Goal: Navigation & Orientation: Find specific page/section

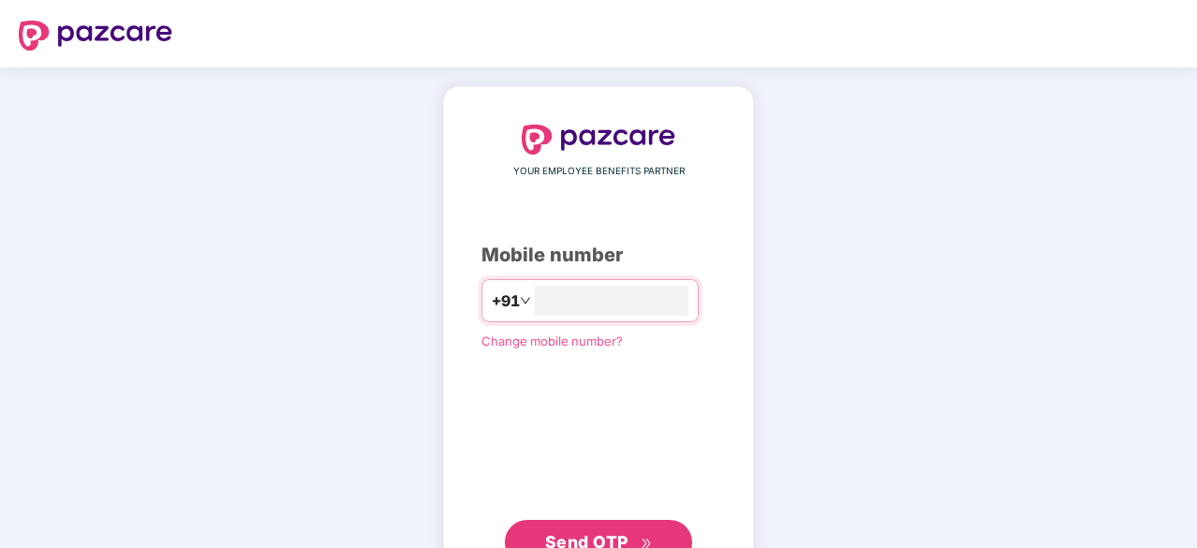
type input "**********"
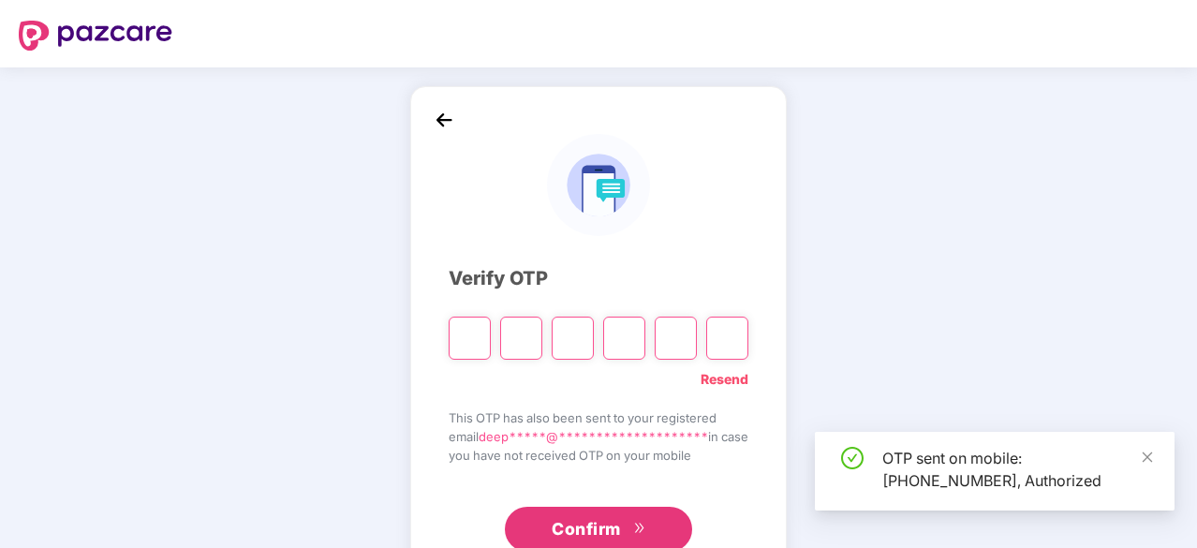
click at [463, 337] on input "Please enter verification code. Digit 1" at bounding box center [469, 337] width 42 height 43
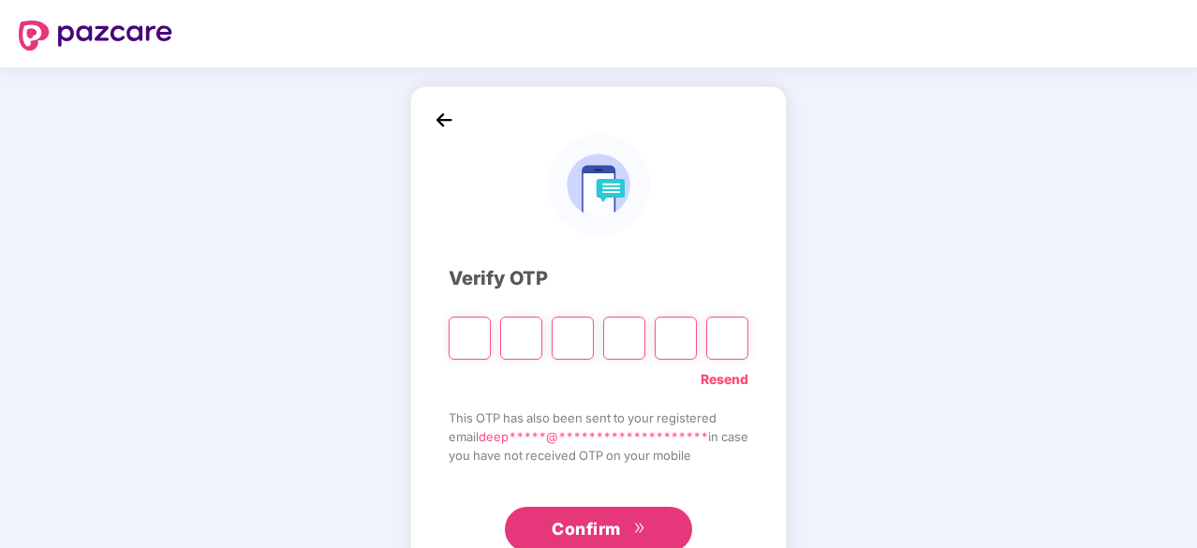
type input "*"
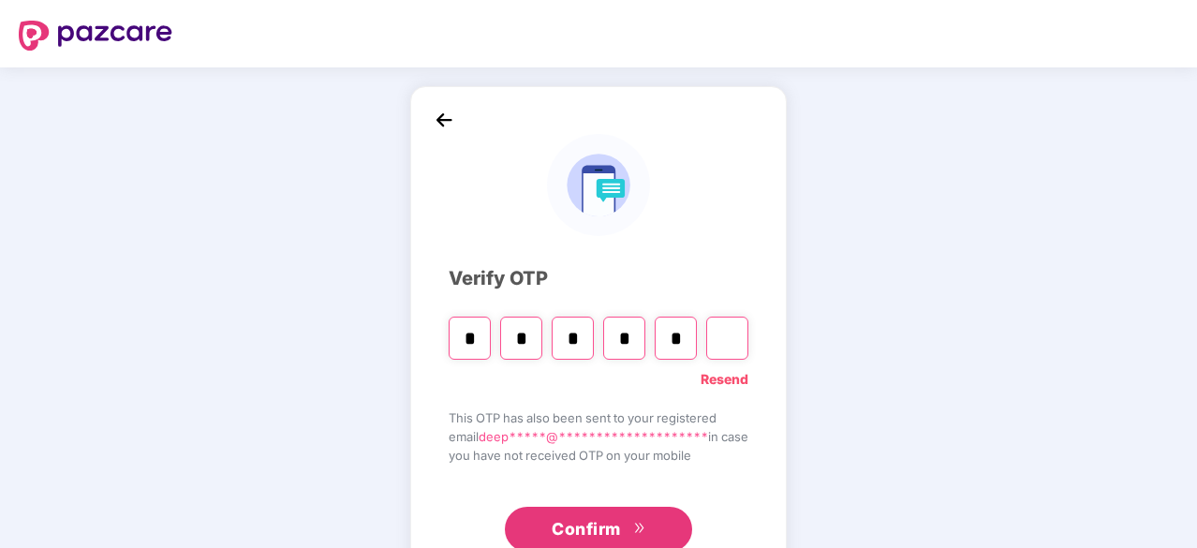
type input "*"
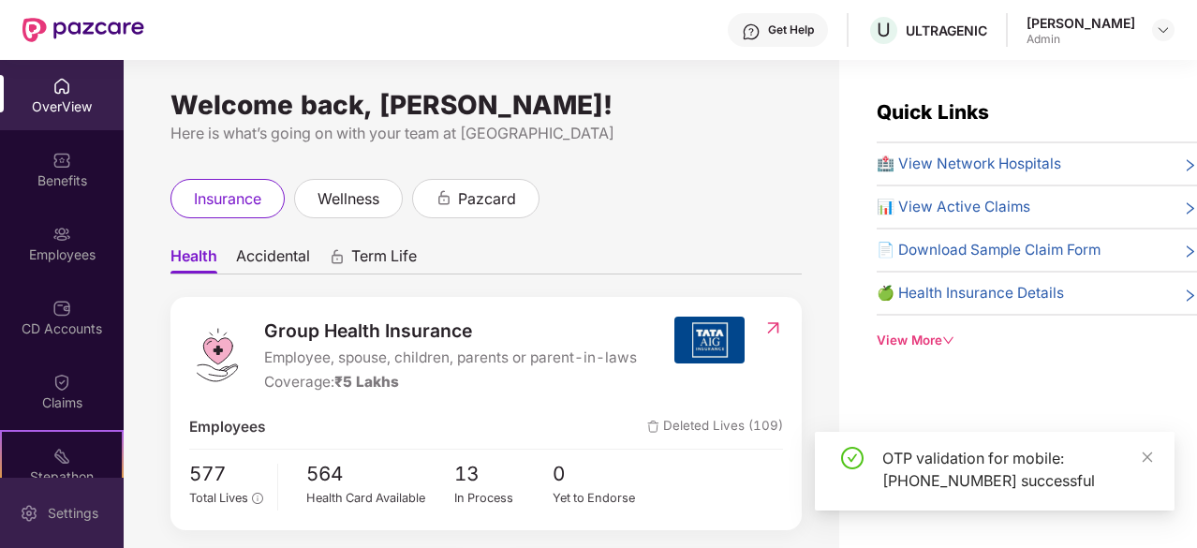
click at [42, 516] on div "Settings" at bounding box center [73, 513] width 62 height 19
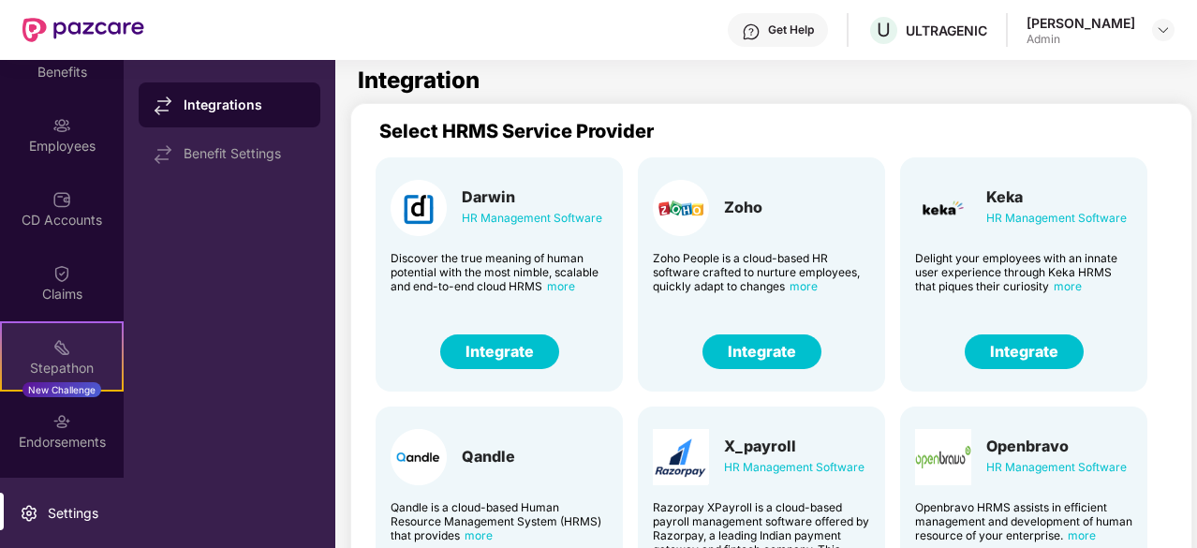
scroll to position [173, 0]
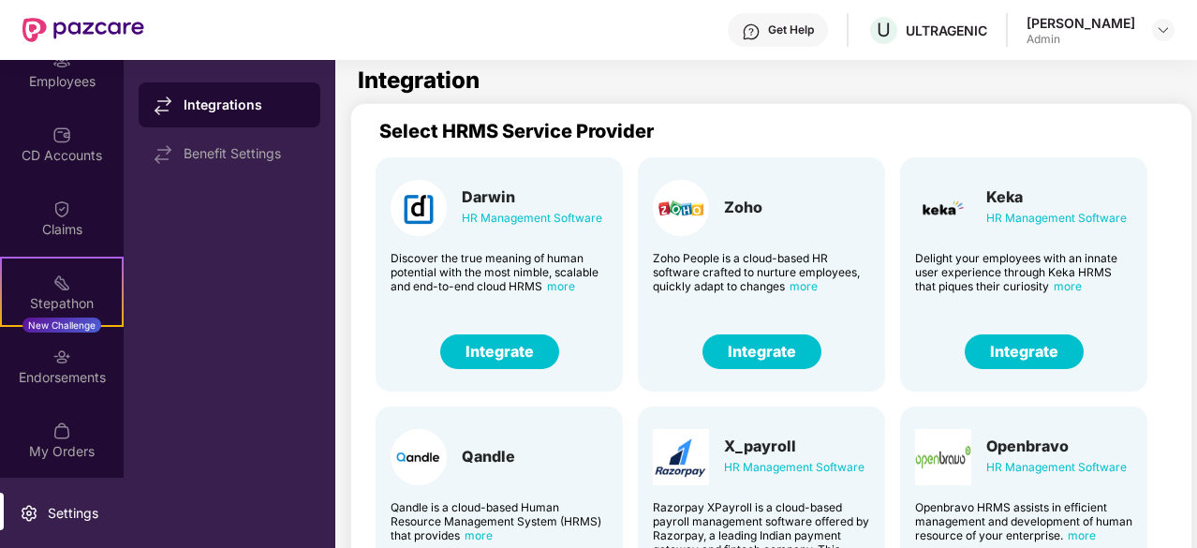
click at [34, 508] on img at bounding box center [29, 513] width 19 height 19
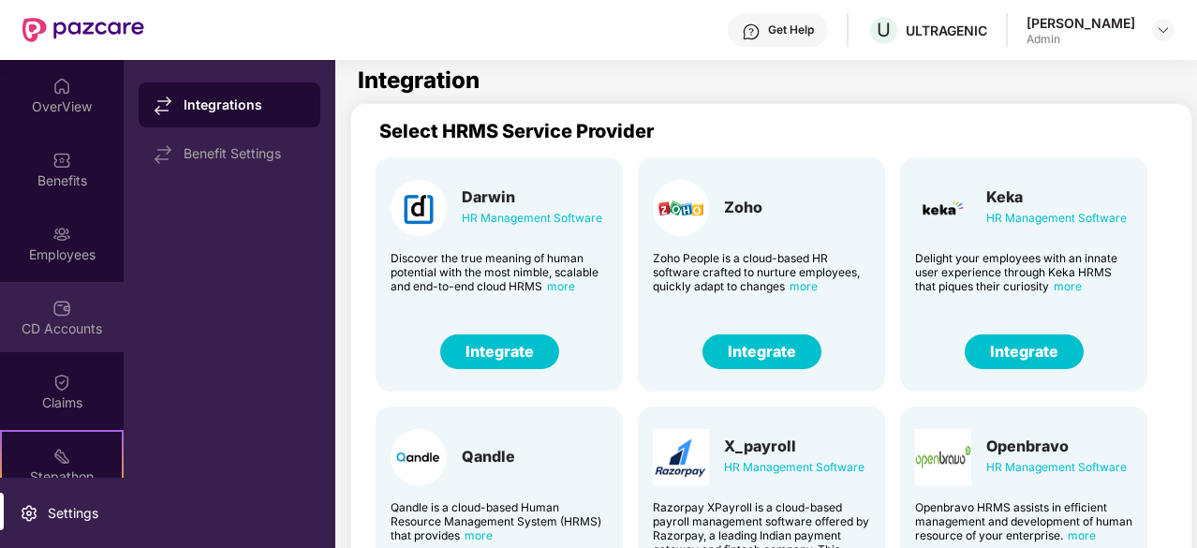
click at [67, 338] on div "CD Accounts" at bounding box center [62, 317] width 124 height 70
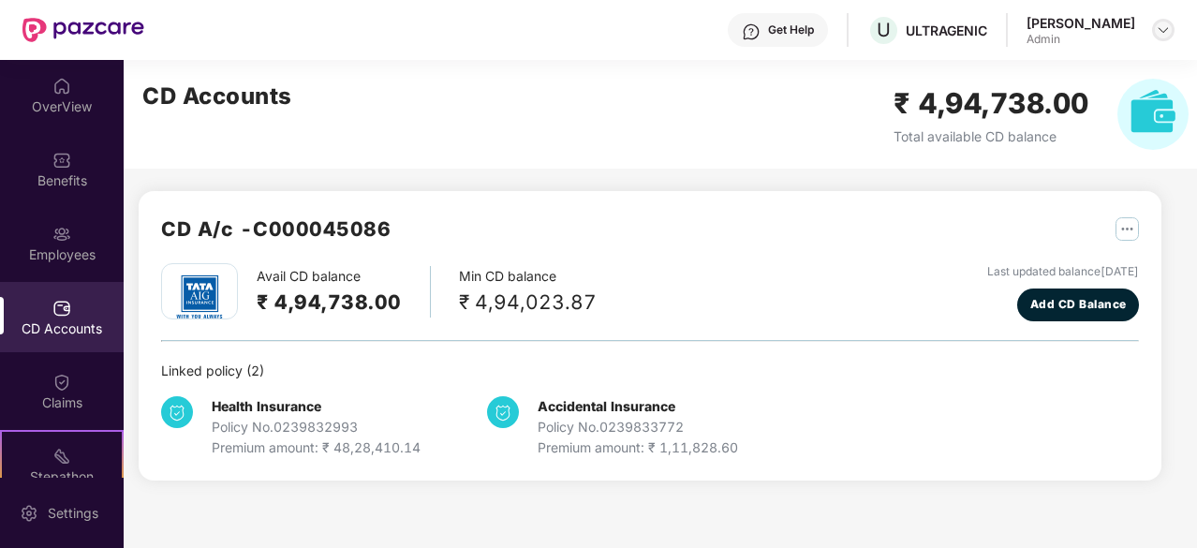
click at [1169, 35] on img at bounding box center [1162, 29] width 15 height 15
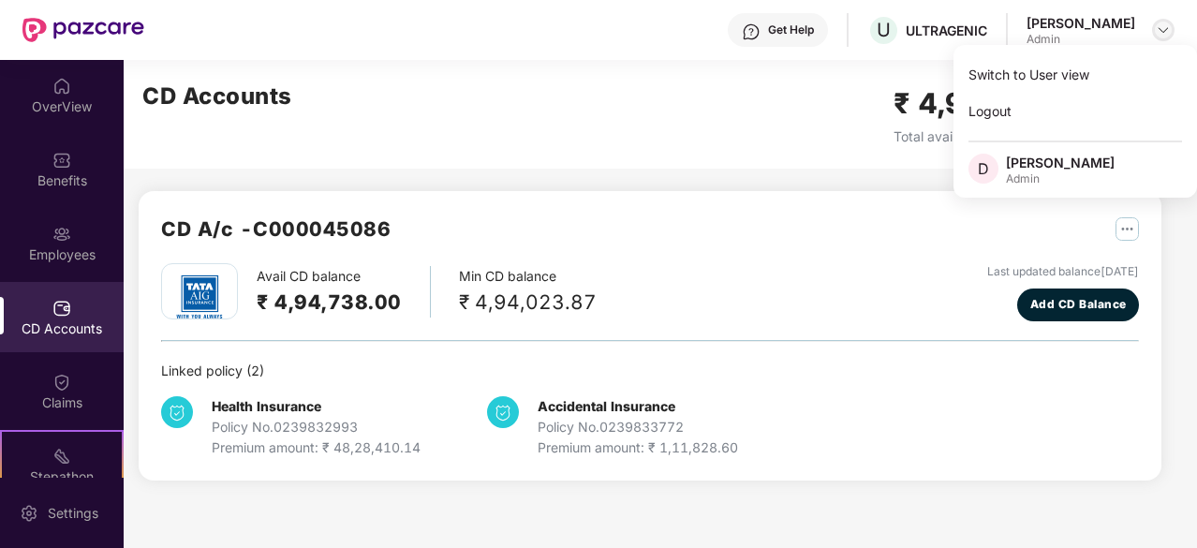
click at [1169, 35] on img at bounding box center [1162, 29] width 15 height 15
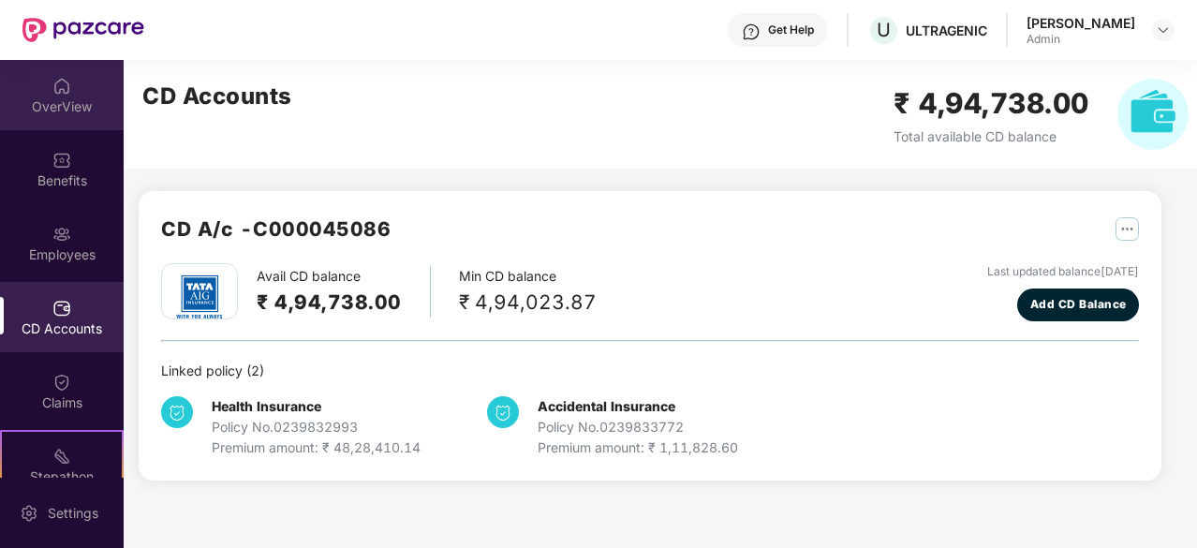
click at [86, 92] on div "OverView" at bounding box center [62, 95] width 124 height 70
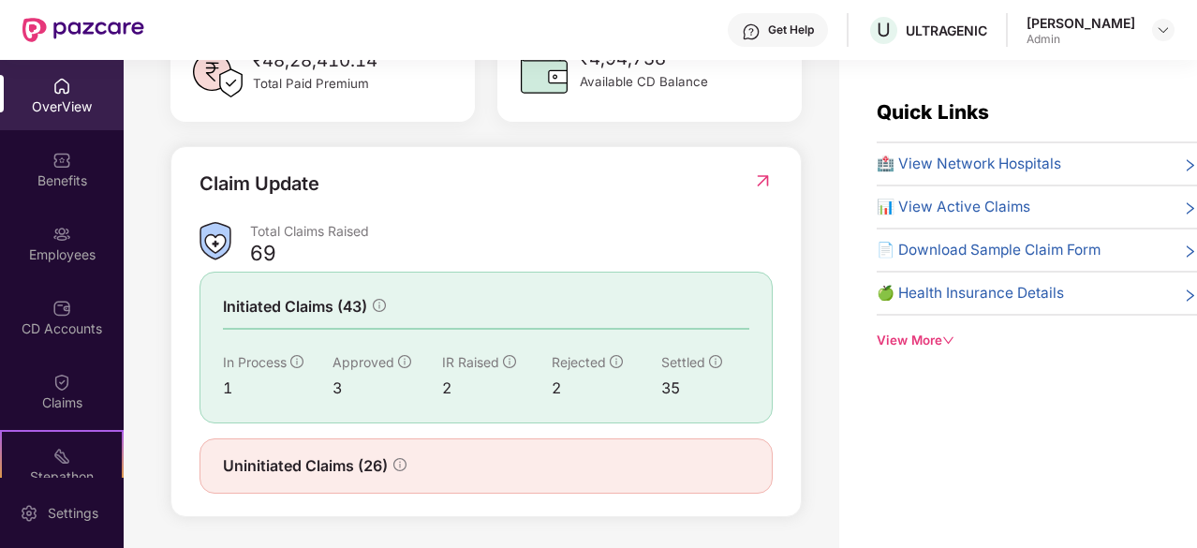
scroll to position [605, 0]
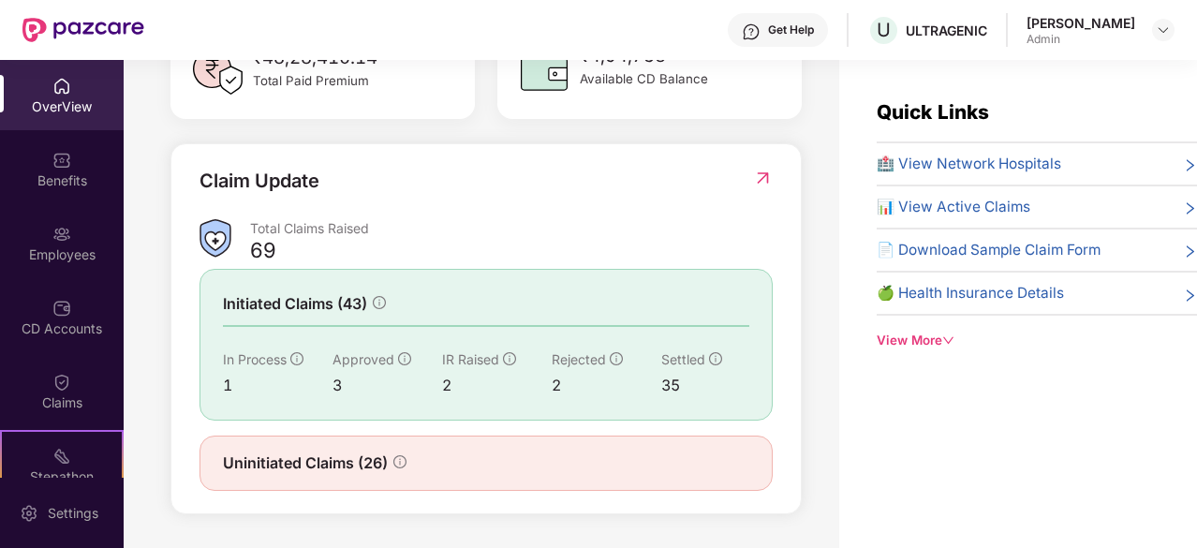
click at [942, 338] on div "View More" at bounding box center [1036, 341] width 320 height 20
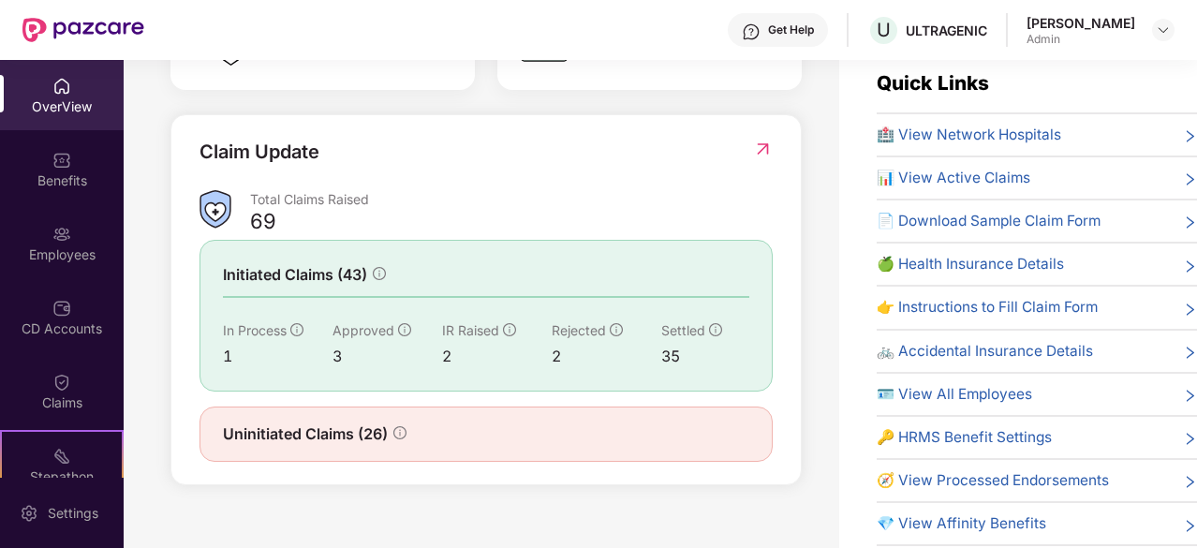
scroll to position [0, 0]
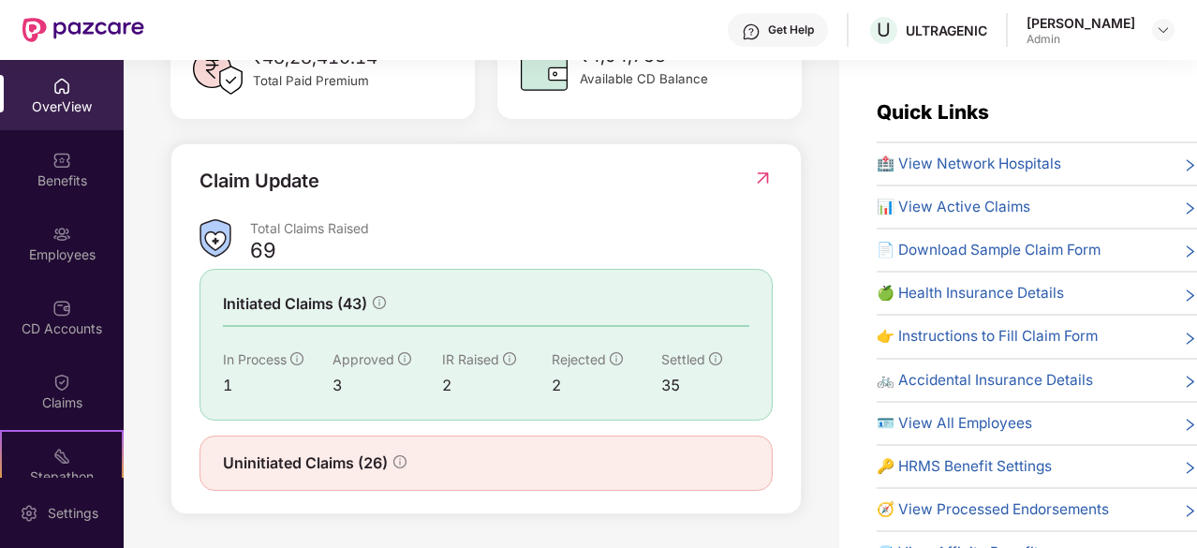
click at [1189, 288] on icon "right" at bounding box center [1190, 295] width 14 height 14
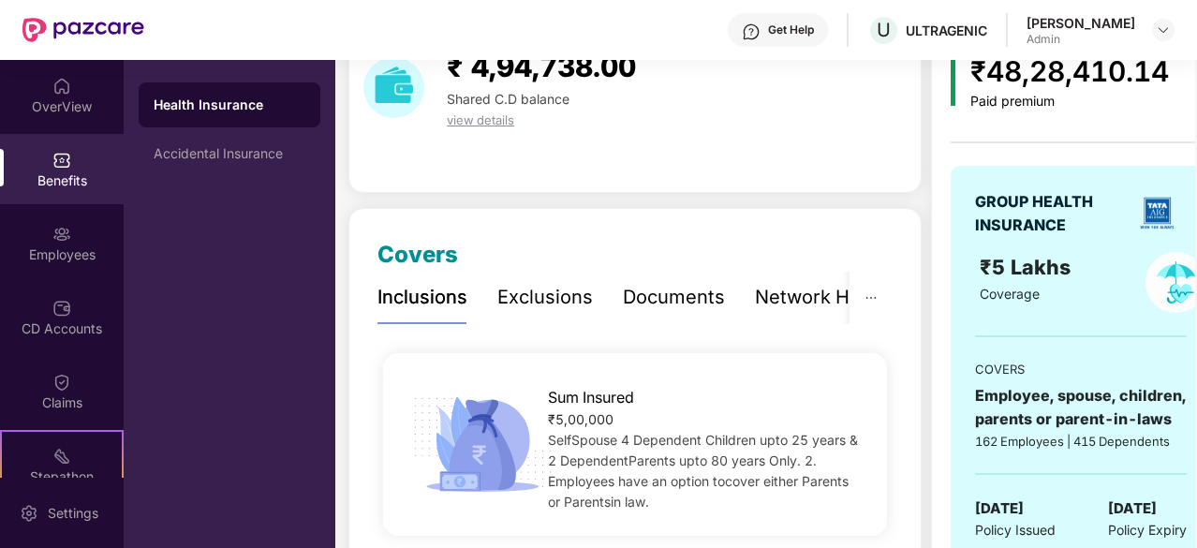
scroll to position [281, 0]
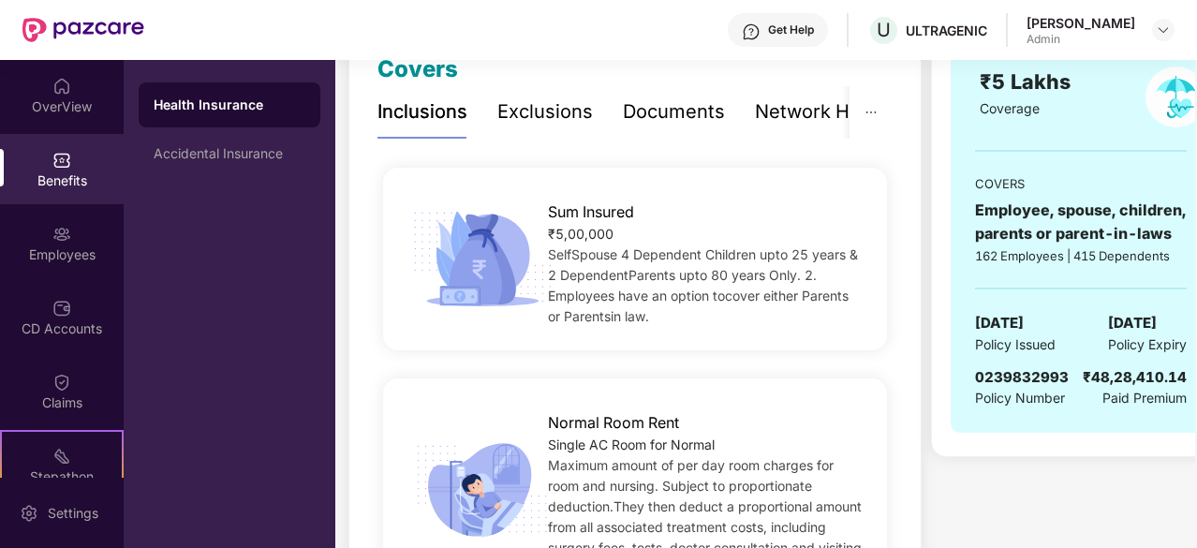
click at [862, 110] on button "button" at bounding box center [870, 111] width 43 height 51
click at [834, 115] on div "Network Hospitals" at bounding box center [837, 111] width 164 height 29
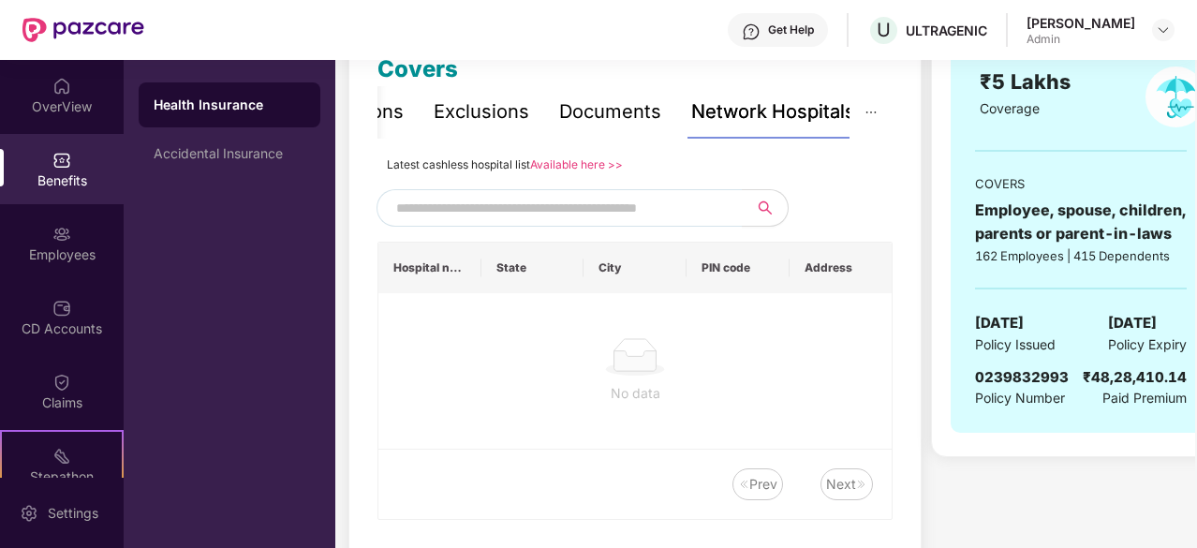
click at [646, 111] on div "Documents" at bounding box center [610, 111] width 102 height 29
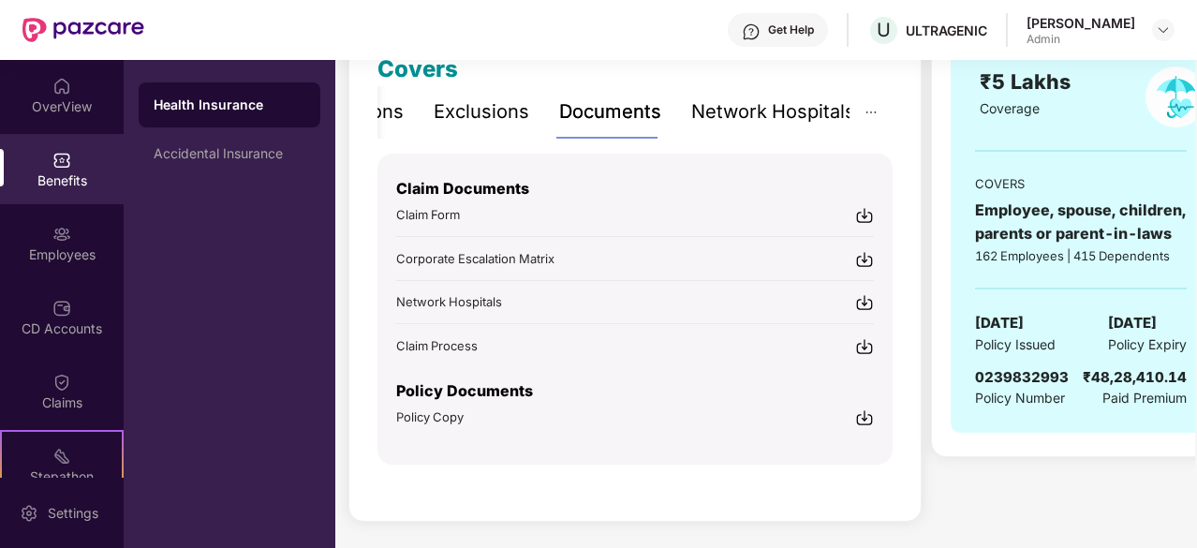
click at [471, 113] on div "Exclusions" at bounding box center [482, 111] width 96 height 29
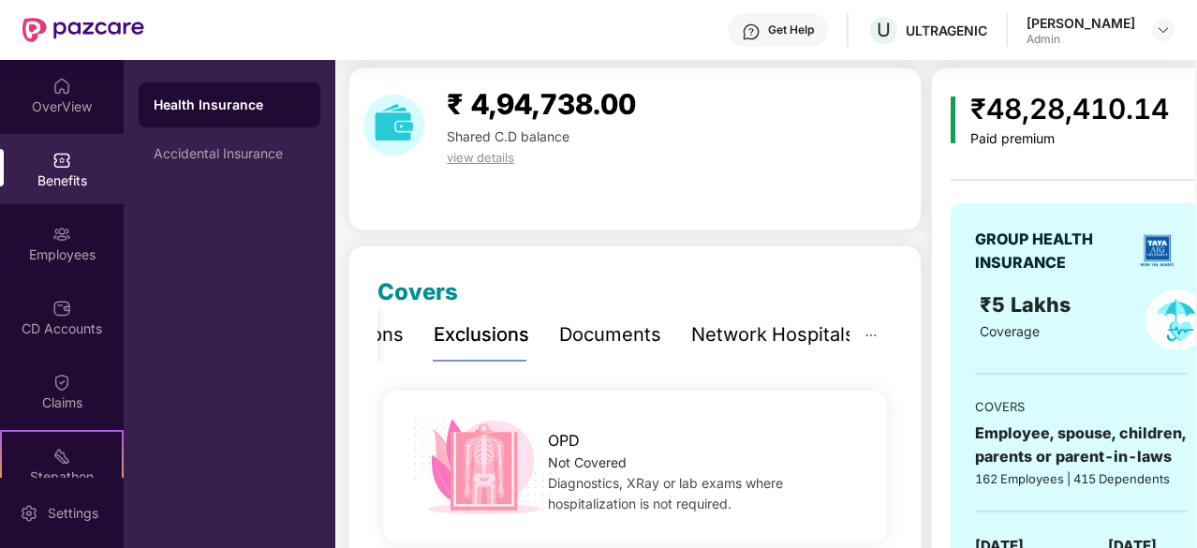
scroll to position [0, 0]
